Goal: Transaction & Acquisition: Purchase product/service

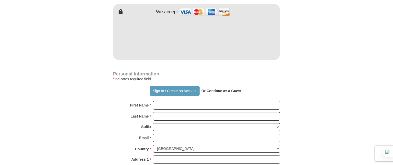
scroll to position [309, 0]
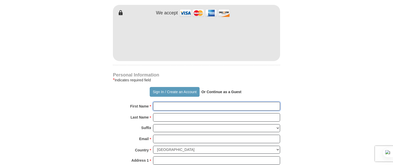
click at [171, 105] on input "First Name *" at bounding box center [216, 106] width 127 height 9
type input "Derrick"
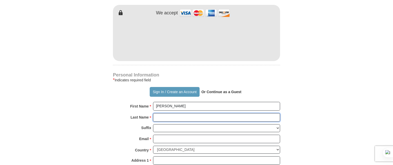
click at [170, 117] on input "Last Name *" at bounding box center [216, 117] width 127 height 9
type input "Meshack"
click at [174, 128] on select "Jr Sr I II III IV V VI" at bounding box center [216, 128] width 127 height 8
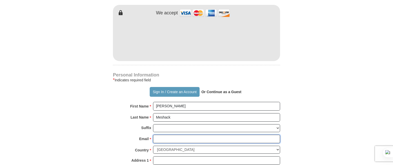
click at [177, 139] on input "Email *" at bounding box center [216, 139] width 127 height 9
type input "derikoliar@gmail.com"
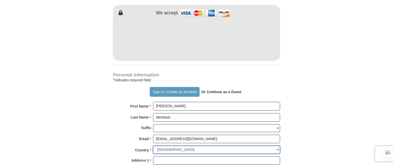
select select "KE"
type input "Westlands"
type input "NAIROBI"
type input "11"
type input "0714883094"
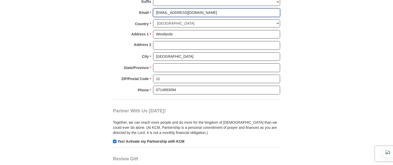
scroll to position [437, 0]
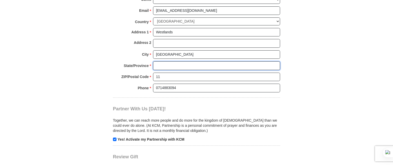
click at [174, 67] on input "State/Province *" at bounding box center [216, 65] width 127 height 9
type input "Nairobi"
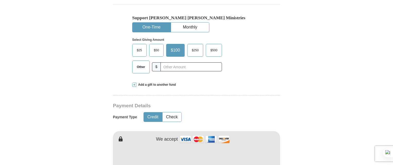
scroll to position [180, 0]
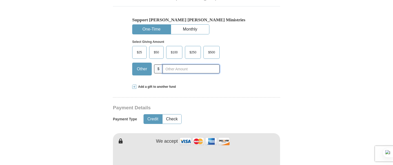
click at [170, 69] on input "text" at bounding box center [191, 69] width 57 height 9
type input "77"
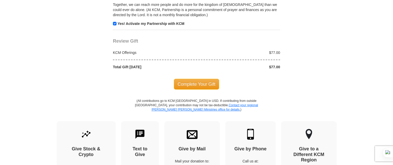
scroll to position [547, 0]
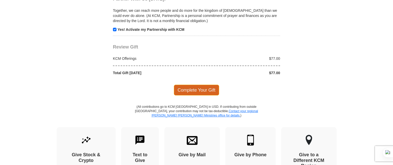
click at [189, 88] on span "Complete Your Gift" at bounding box center [197, 90] width 46 height 11
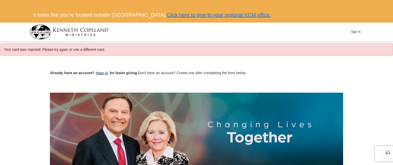
click at [98, 73] on button "Sign in" at bounding box center [102, 73] width 15 height 6
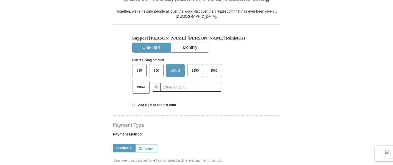
scroll to position [206, 0]
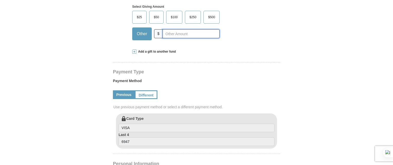
click at [181, 35] on input "text" at bounding box center [191, 33] width 57 height 9
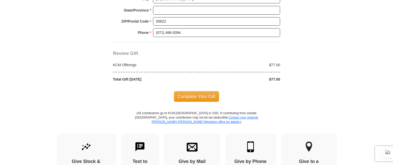
scroll to position [463, 0]
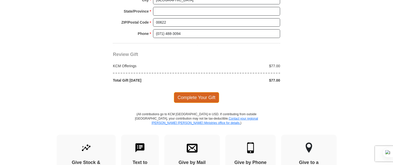
type input "77"
click at [194, 93] on span "Complete Your Gift" at bounding box center [197, 97] width 46 height 11
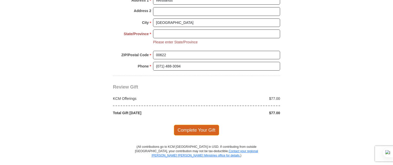
scroll to position [438, 0]
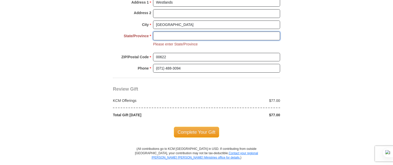
click at [182, 35] on input "State/Province *" at bounding box center [216, 36] width 127 height 9
type input "Nairobi"
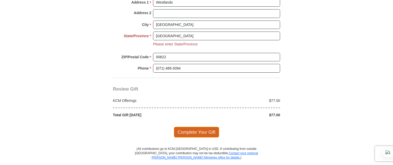
click at [200, 127] on span "Complete Your Gift" at bounding box center [197, 132] width 46 height 11
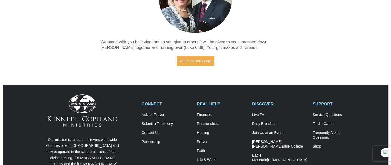
scroll to position [103, 0]
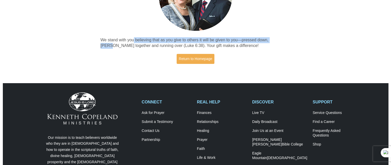
drag, startPoint x: 135, startPoint y: 40, endPoint x: 280, endPoint y: 39, distance: 145.3
click at [281, 38] on p "We stand with you believing that as you give to others it will be given to you—…" at bounding box center [196, 43] width 190 height 12
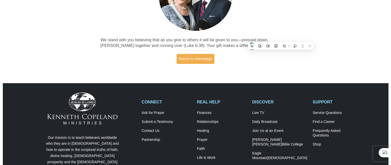
drag, startPoint x: 119, startPoint y: 47, endPoint x: 122, endPoint y: 46, distance: 4.2
click at [119, 47] on p "We stand with you believing that as you give to others it will be given to you—…" at bounding box center [196, 43] width 190 height 12
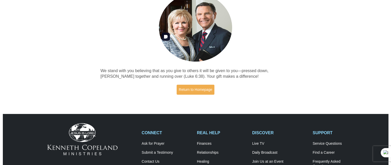
scroll to position [77, 0]
